Goal: Task Accomplishment & Management: Manage account settings

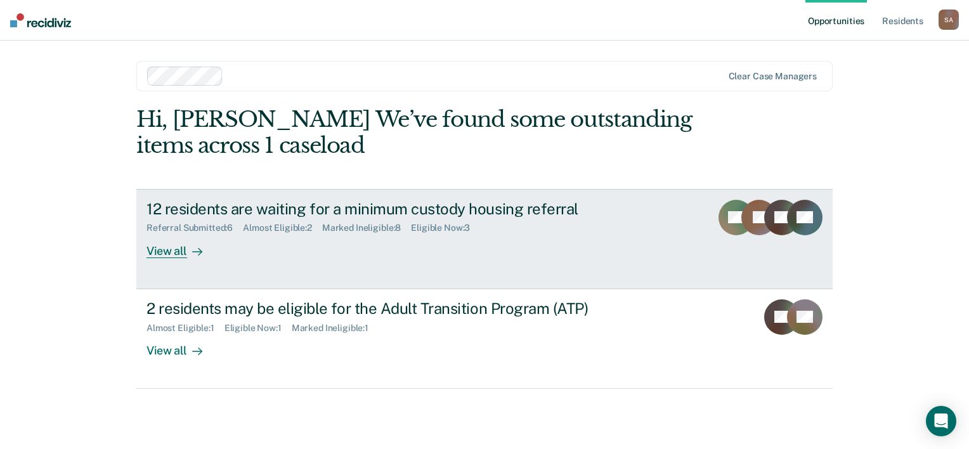
click at [167, 249] on div "View all" at bounding box center [182, 245] width 71 height 25
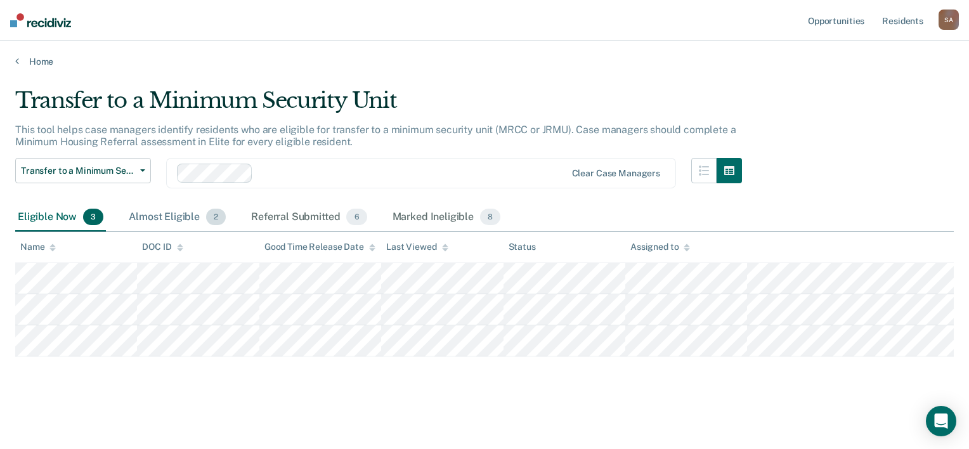
click at [188, 218] on div "Almost Eligible 2" at bounding box center [177, 218] width 102 height 28
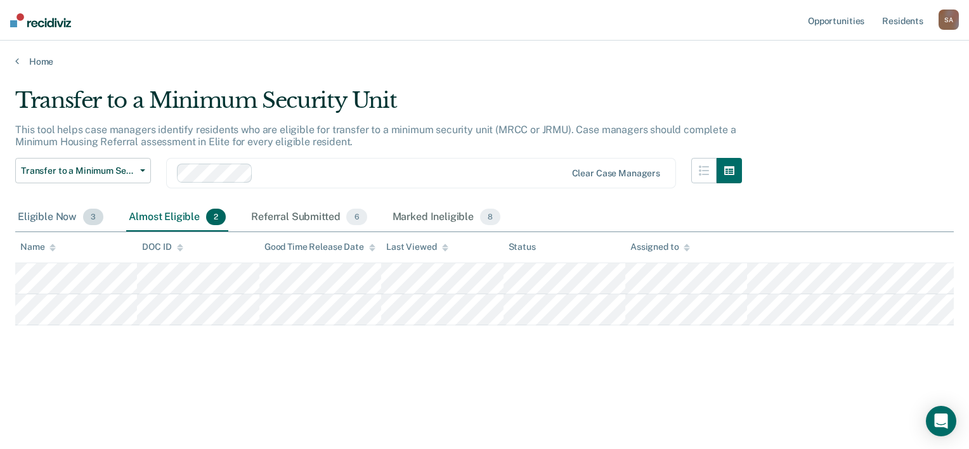
click at [69, 216] on div "Eligible Now 3" at bounding box center [60, 218] width 91 height 28
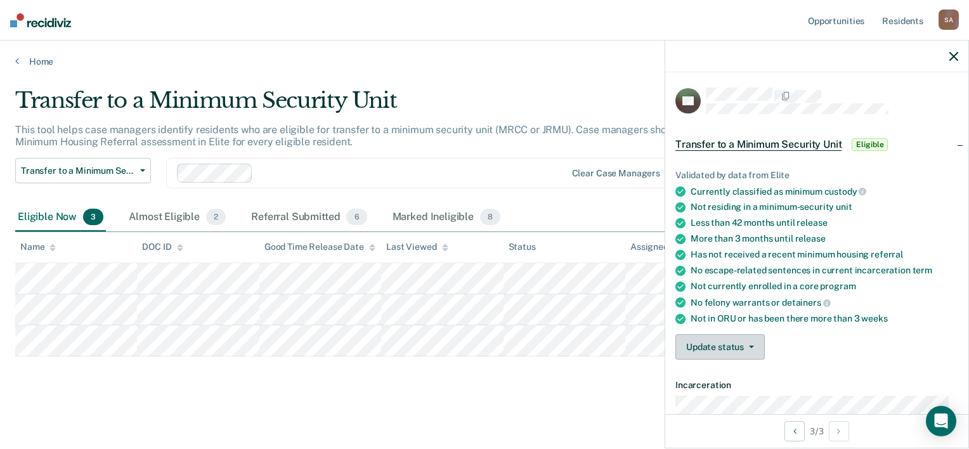
click at [746, 341] on button "Update status" at bounding box center [720, 346] width 89 height 25
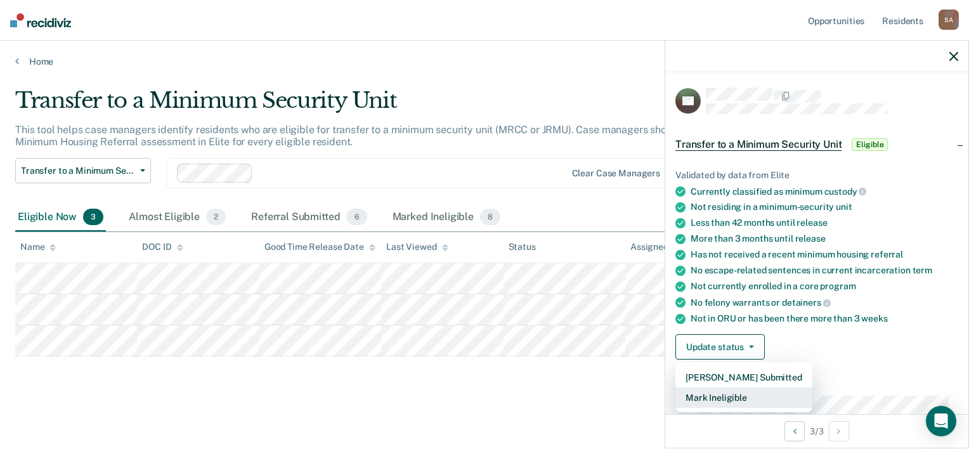
click at [731, 393] on button "Mark Ineligible" at bounding box center [744, 398] width 137 height 20
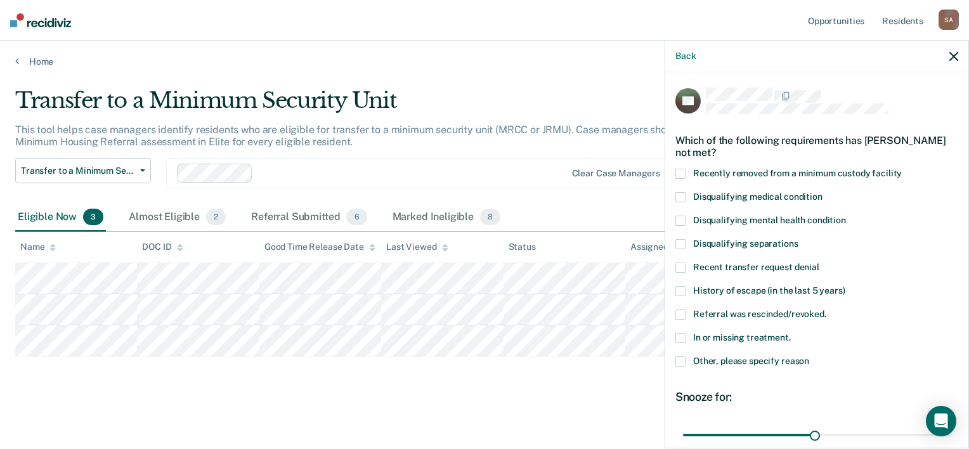
click at [680, 360] on span at bounding box center [681, 362] width 10 height 10
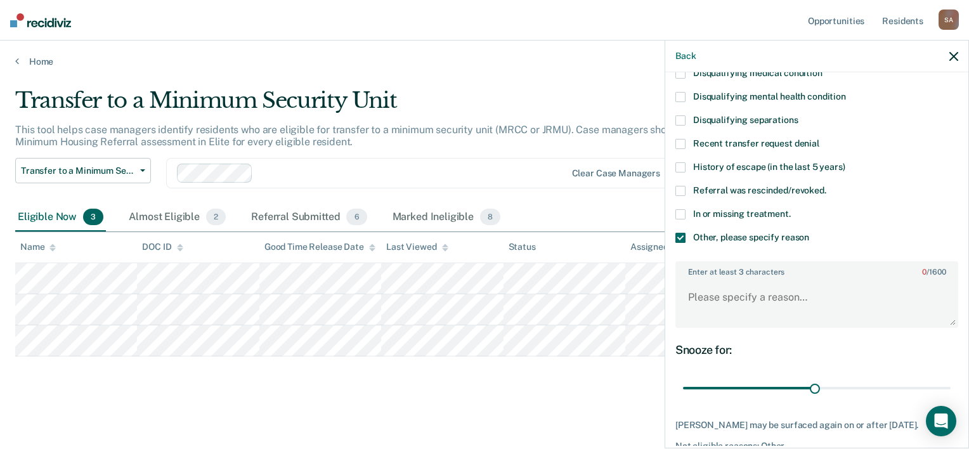
scroll to position [127, 0]
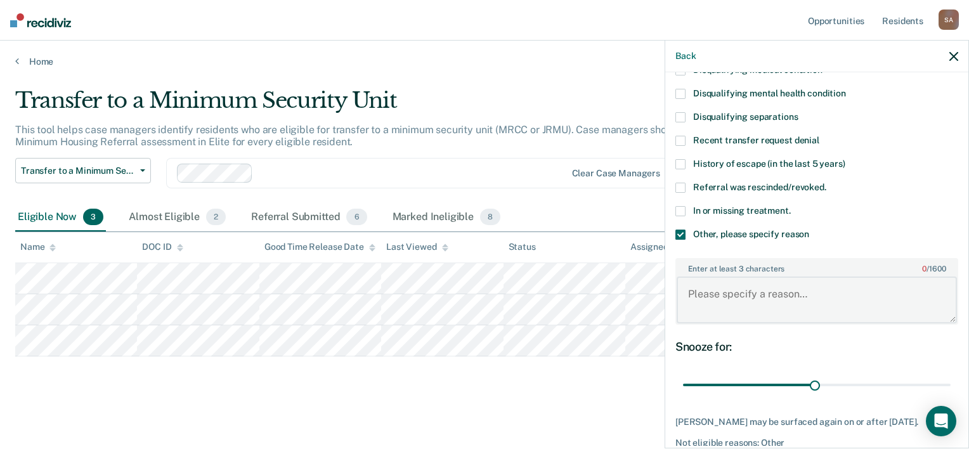
click at [759, 295] on textarea "Enter at least 3 characters 0 / 1600" at bounding box center [817, 300] width 280 height 47
click at [823, 321] on div "Enter at least 3 characters 0 / 1600" at bounding box center [817, 291] width 283 height 67
drag, startPoint x: 811, startPoint y: 292, endPoint x: 726, endPoint y: 299, distance: 85.3
click at [726, 299] on textarea "Enter at least 3 characters 0 / 1600" at bounding box center [817, 300] width 280 height 47
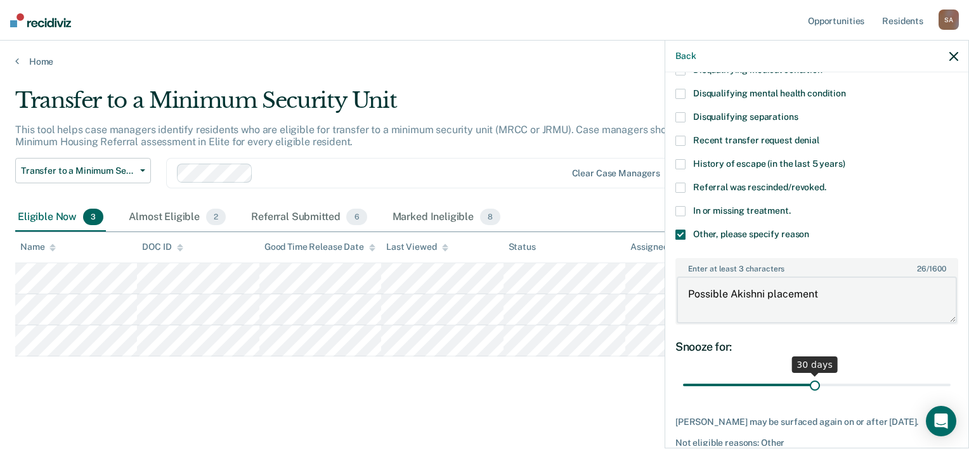
type textarea "Possible Akishni placement"
drag, startPoint x: 807, startPoint y: 381, endPoint x: 967, endPoint y: 372, distance: 160.1
type input "60"
click at [951, 374] on input "range" at bounding box center [817, 385] width 268 height 22
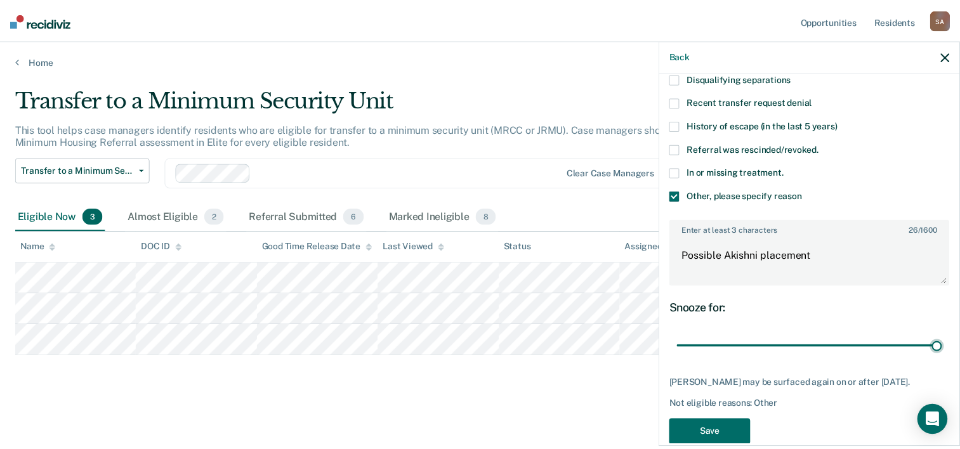
scroll to position [185, 0]
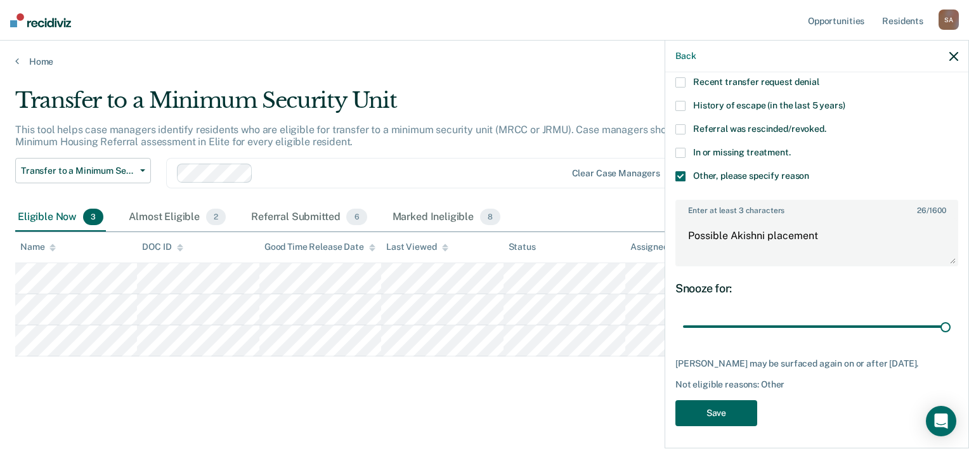
click at [721, 406] on button "Save" at bounding box center [717, 413] width 82 height 26
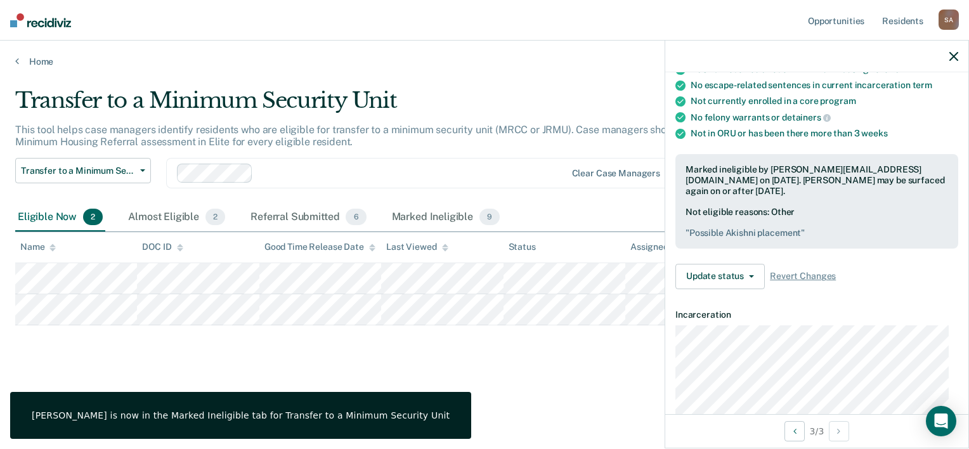
click at [338, 360] on div "Transfer to a Minimum Security Unit This tool helps case managers identify resi…" at bounding box center [484, 241] width 939 height 307
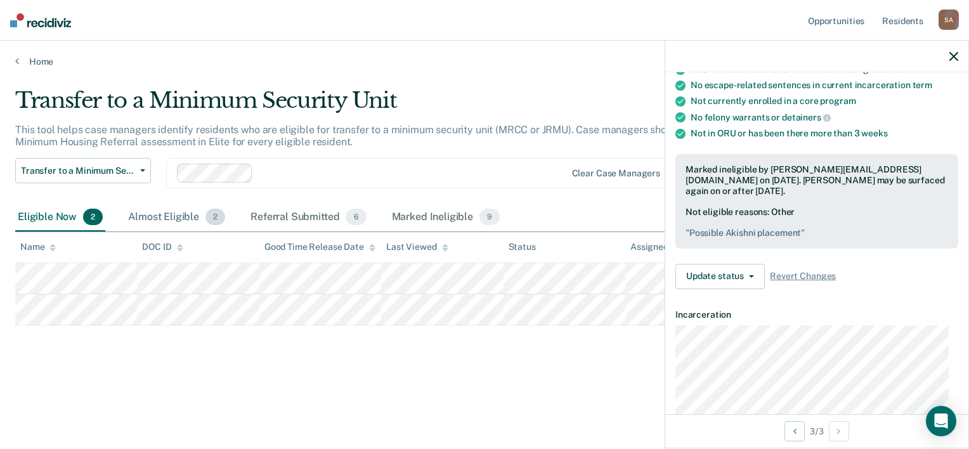
click at [180, 218] on div "Almost Eligible 2" at bounding box center [177, 218] width 102 height 28
click at [301, 217] on div "Referral Submitted 6" at bounding box center [308, 218] width 121 height 28
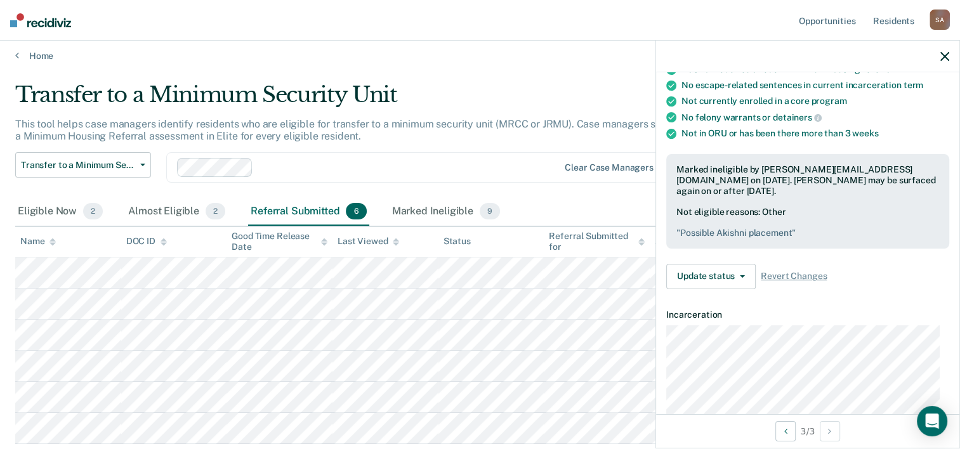
scroll to position [0, 0]
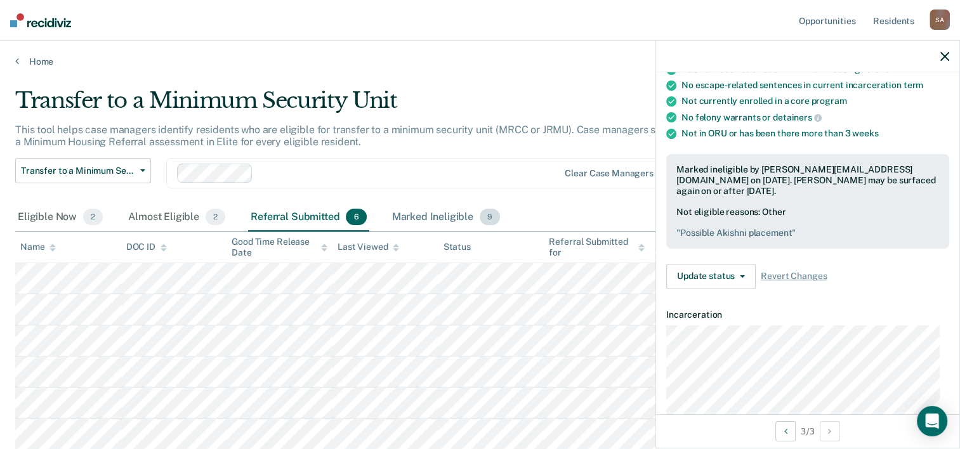
click at [437, 216] on div "Marked Ineligible 9" at bounding box center [447, 218] width 114 height 28
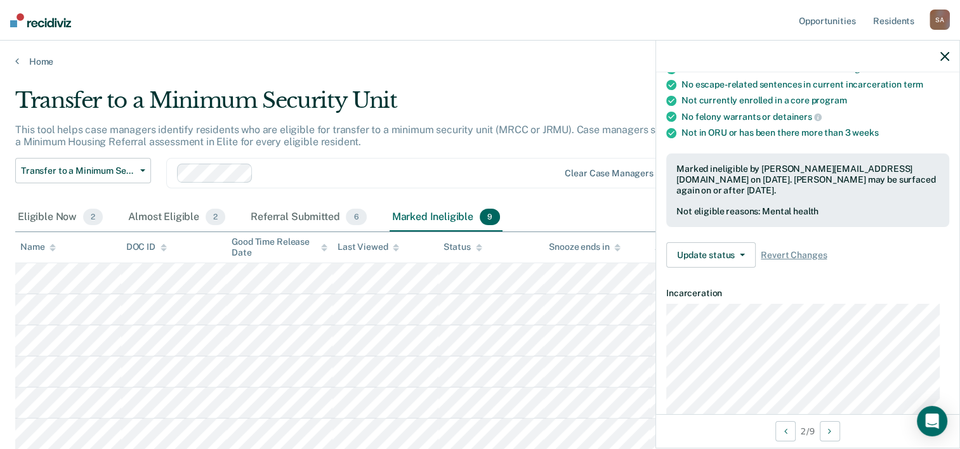
scroll to position [185, 0]
click at [742, 254] on icon "button" at bounding box center [742, 255] width 5 height 3
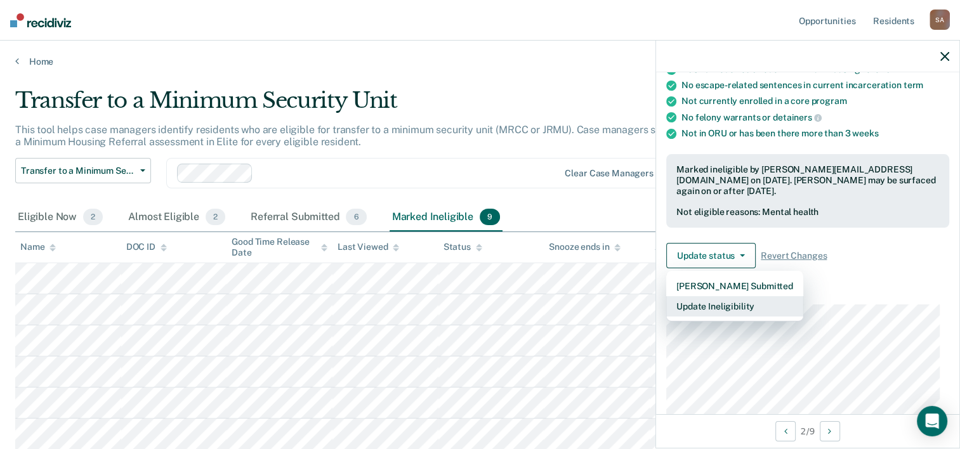
click at [711, 302] on button "Update Ineligibility" at bounding box center [734, 306] width 137 height 20
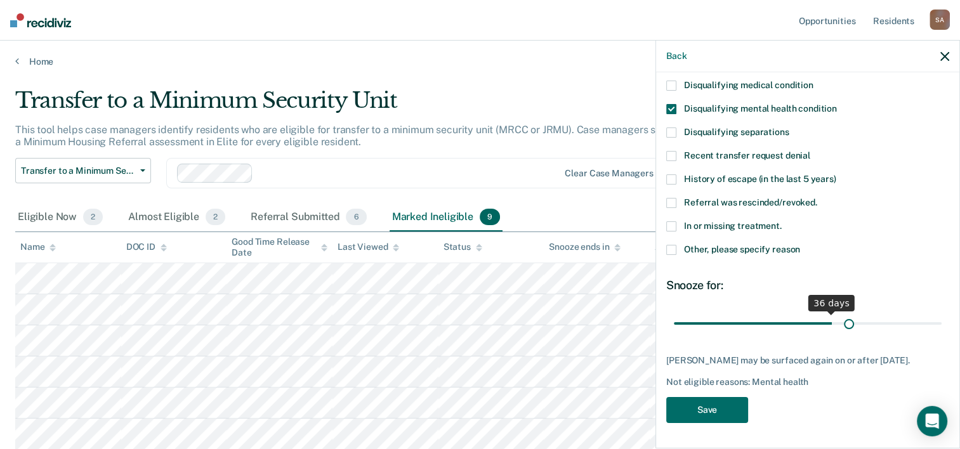
scroll to position [110, 0]
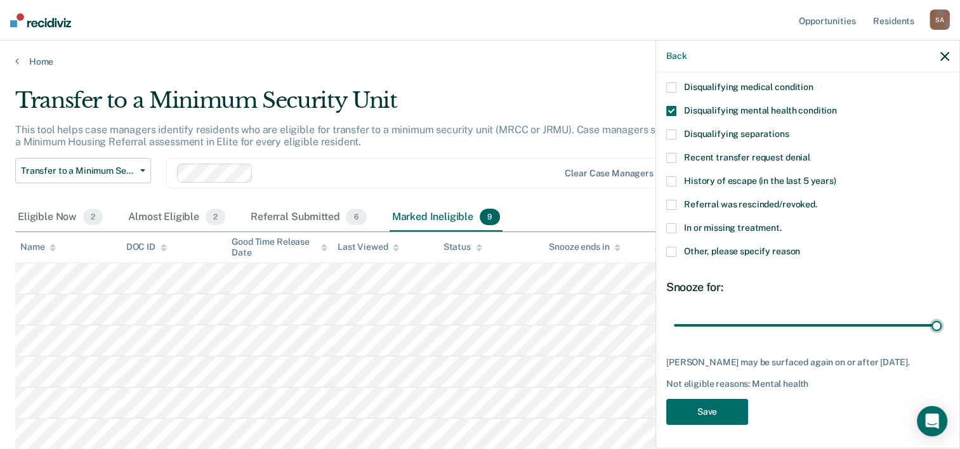
drag, startPoint x: 799, startPoint y: 315, endPoint x: 961, endPoint y: 326, distance: 161.6
type input "60"
click at [942, 326] on input "range" at bounding box center [808, 326] width 268 height 22
click at [704, 410] on button "Save" at bounding box center [707, 412] width 82 height 26
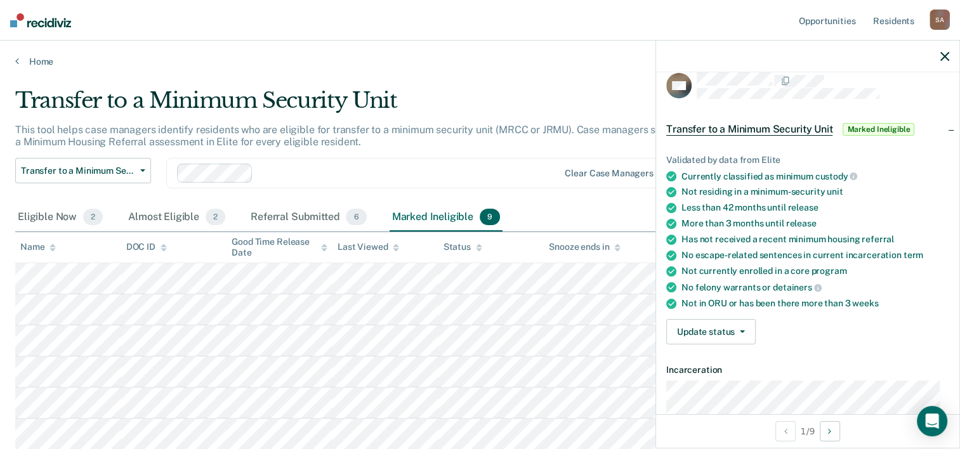
scroll to position [0, 0]
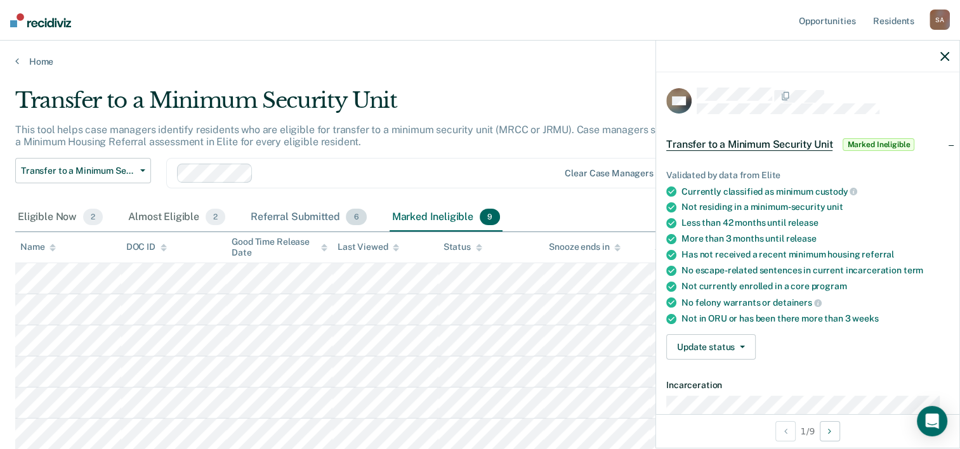
click at [299, 213] on div "Referral Submitted 6" at bounding box center [308, 218] width 121 height 28
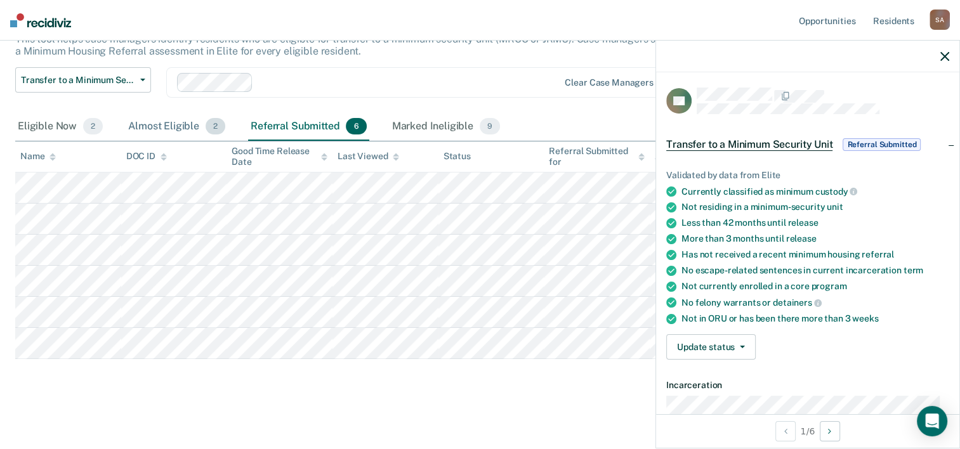
click at [169, 126] on div "Almost Eligible 2" at bounding box center [177, 127] width 102 height 28
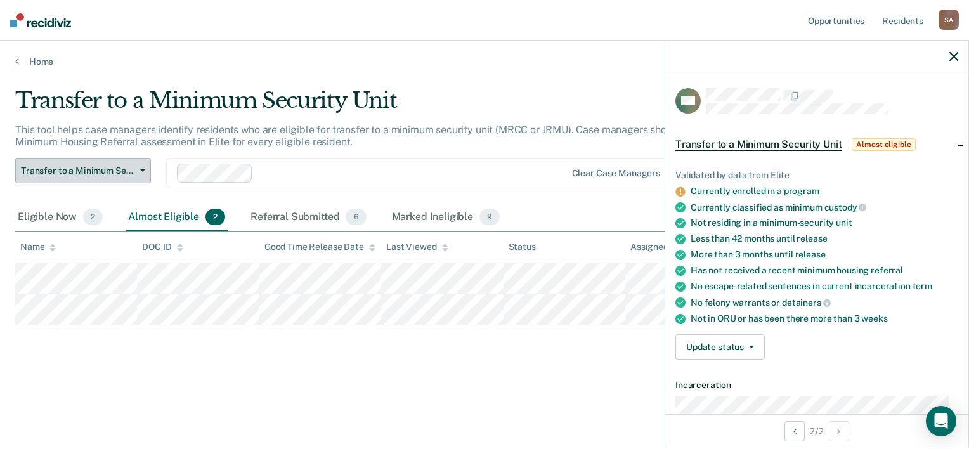
click at [104, 175] on span "Transfer to a Minimum Security Unit" at bounding box center [78, 171] width 114 height 11
click at [447, 217] on div "Marked Ineligible 9" at bounding box center [447, 218] width 114 height 28
